Goal: Transaction & Acquisition: Download file/media

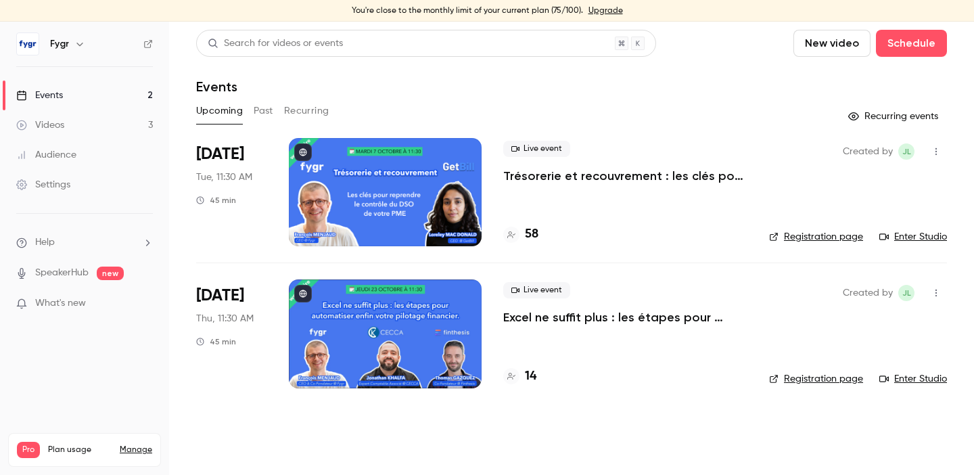
click at [398, 323] on div at bounding box center [385, 333] width 193 height 108
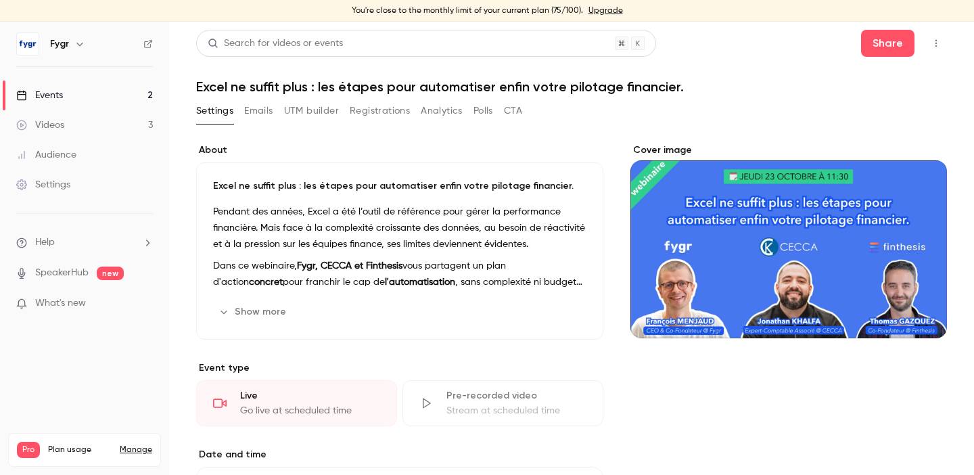
click at [937, 41] on icon "button" at bounding box center [936, 43] width 11 height 9
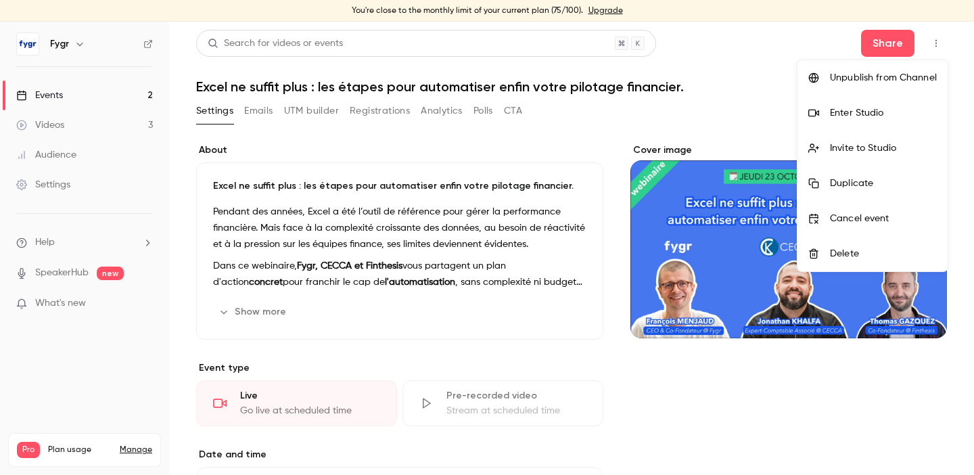
click at [937, 41] on div at bounding box center [487, 237] width 974 height 475
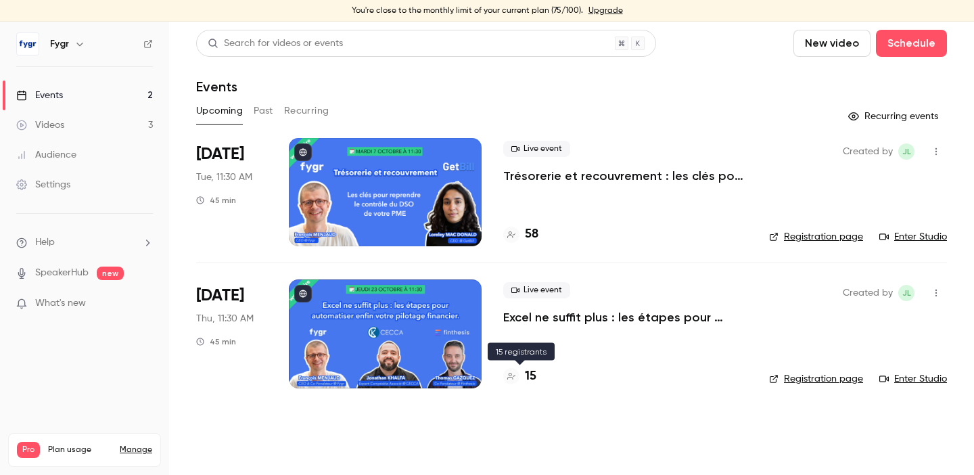
click at [523, 377] on div "15" at bounding box center [519, 376] width 33 height 18
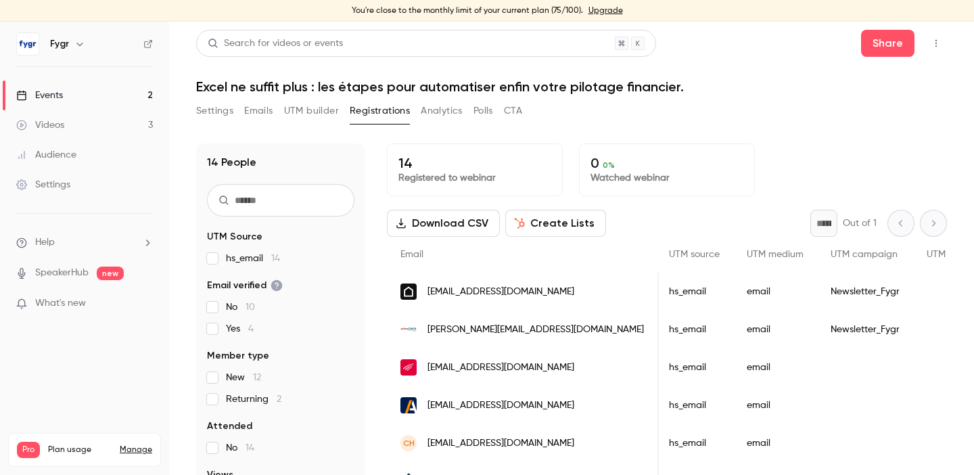
click at [430, 229] on button "Download CSV" at bounding box center [443, 223] width 113 height 27
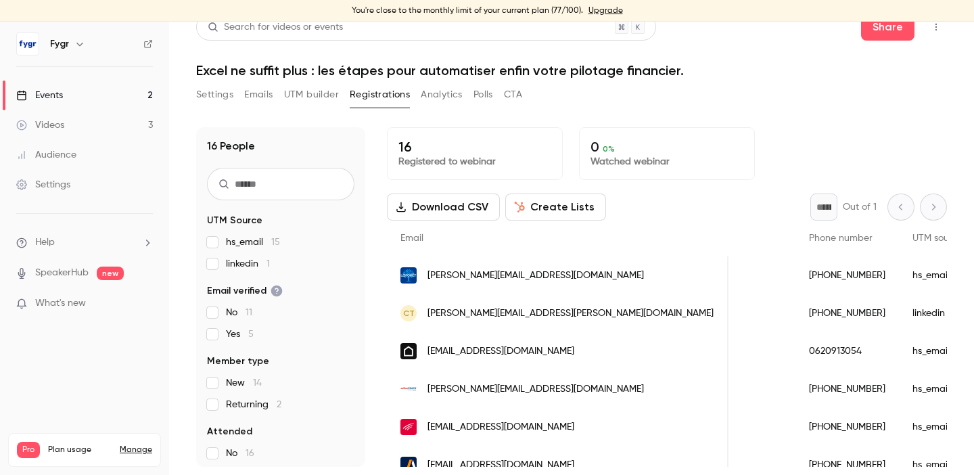
click at [748, 52] on header "Search for videos or events Share Excel ne suffit plus : les étapes pour automa…" at bounding box center [571, 46] width 751 height 65
